Goal: Find specific page/section: Find specific page/section

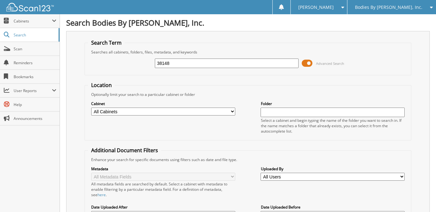
type input "38148"
click at [309, 64] on span at bounding box center [307, 64] width 11 height 10
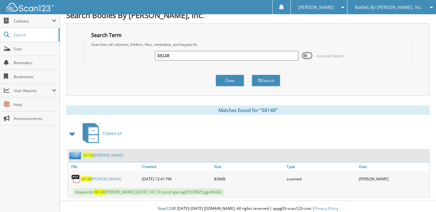
scroll to position [10, 0]
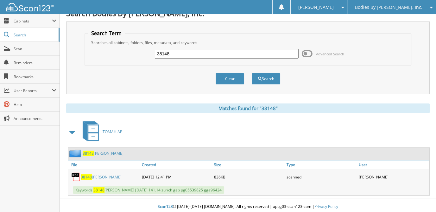
click at [112, 175] on link "38148 [PERSON_NAME]" at bounding box center [101, 177] width 41 height 5
drag, startPoint x: 176, startPoint y: 50, endPoint x: 92, endPoint y: 41, distance: 84.8
click at [93, 41] on fieldset "Search Term Searches all cabinets, folders, files, metadata, and keywords 38148…" at bounding box center [248, 48] width 327 height 36
type input "96424"
click at [252, 73] on button "Search" at bounding box center [266, 79] width 29 height 12
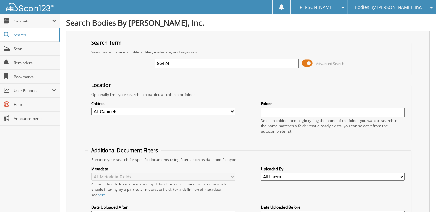
click at [309, 62] on span at bounding box center [307, 64] width 11 height 10
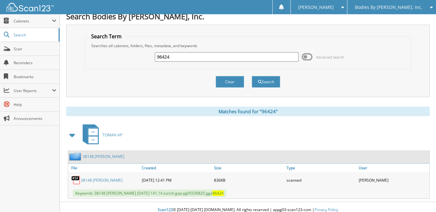
scroll to position [10, 0]
